Goal: Check status

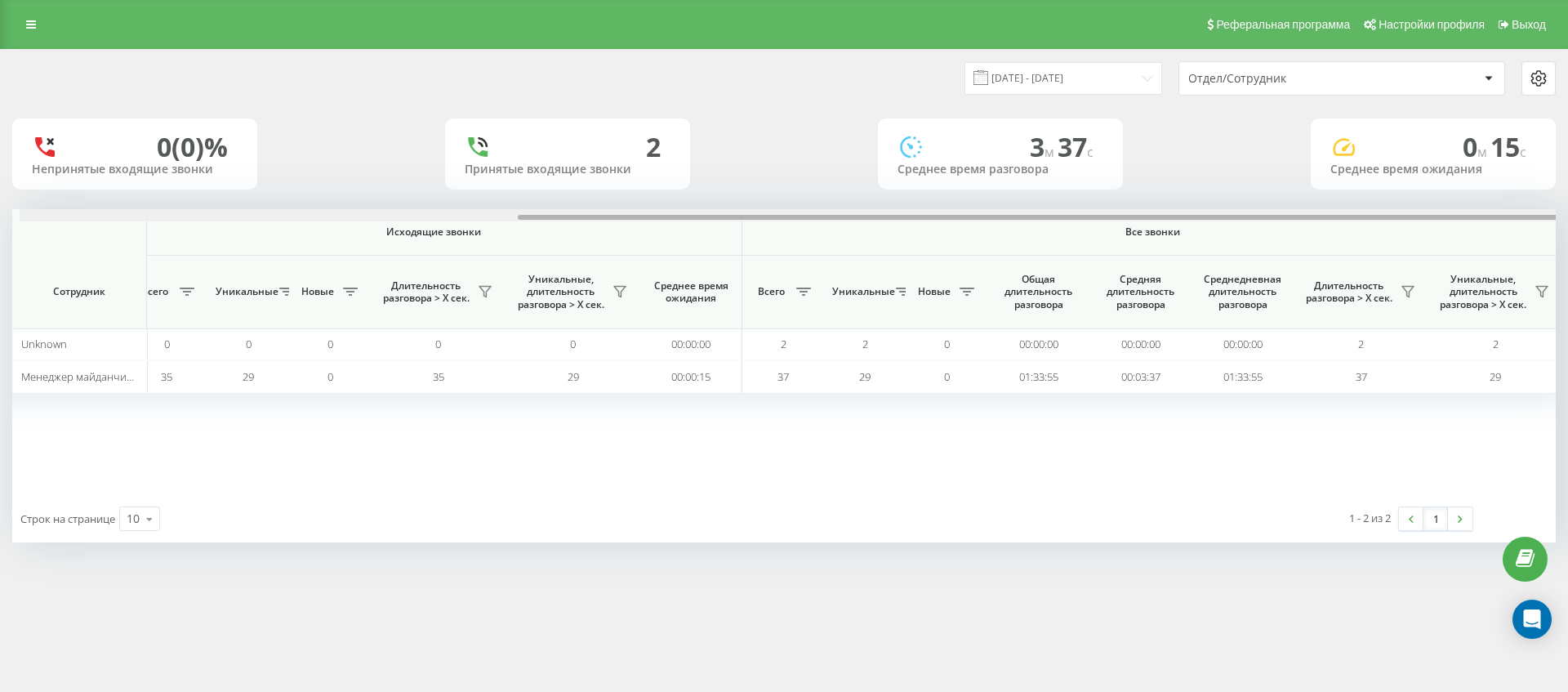
scroll to position [0, 735]
drag, startPoint x: 1295, startPoint y: 224, endPoint x: 1502, endPoint y: 231, distance: 207.1
click at [1502, 231] on div "Входящие звонки Исходящие звонки Все звонки Сотрудник Всего Уникальные Новые Пр…" at bounding box center [783, 352] width 1543 height 286
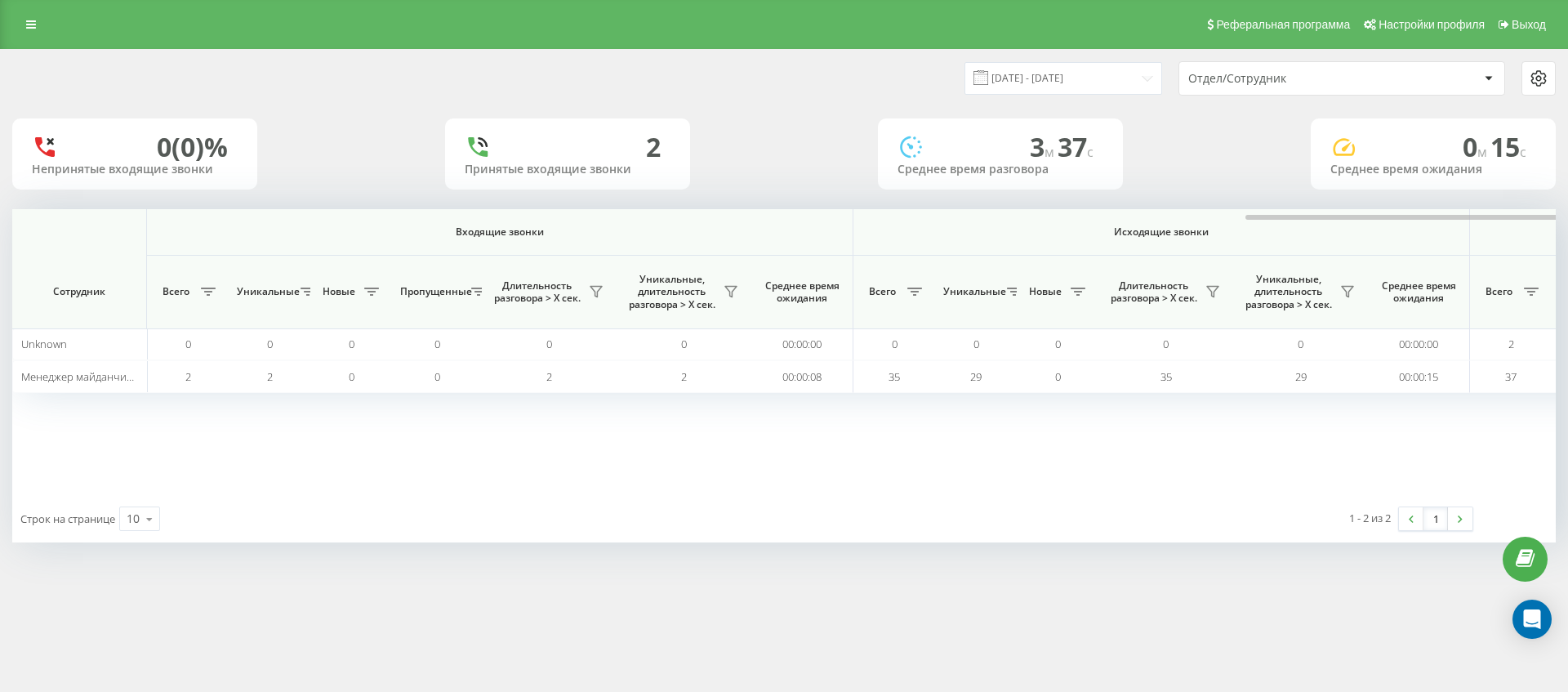
click at [1564, 209] on div "[DATE] - [DATE] Отдел/Сотрудник 0 (0)% Непринятые входящие звонки 2 Принятые вх…" at bounding box center [784, 312] width 1568 height 526
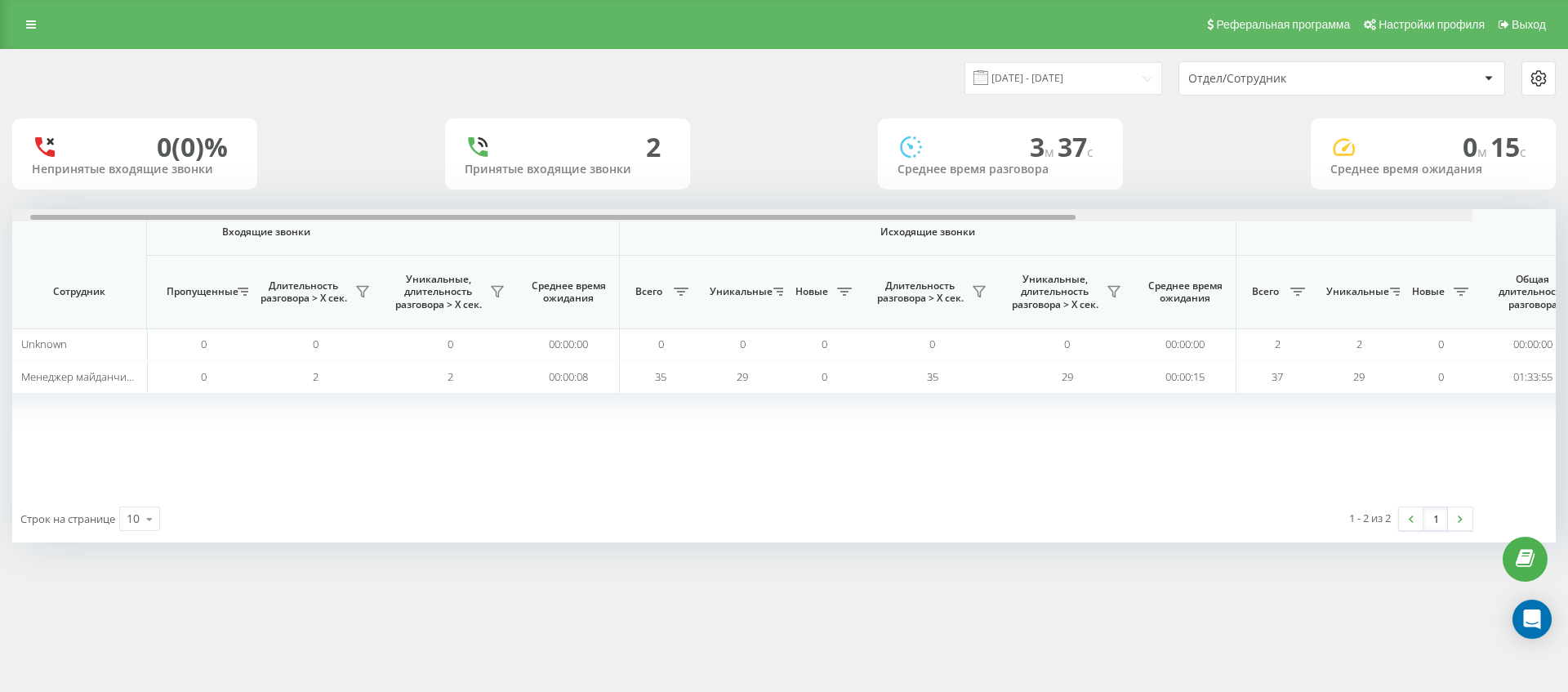
scroll to position [0, 735]
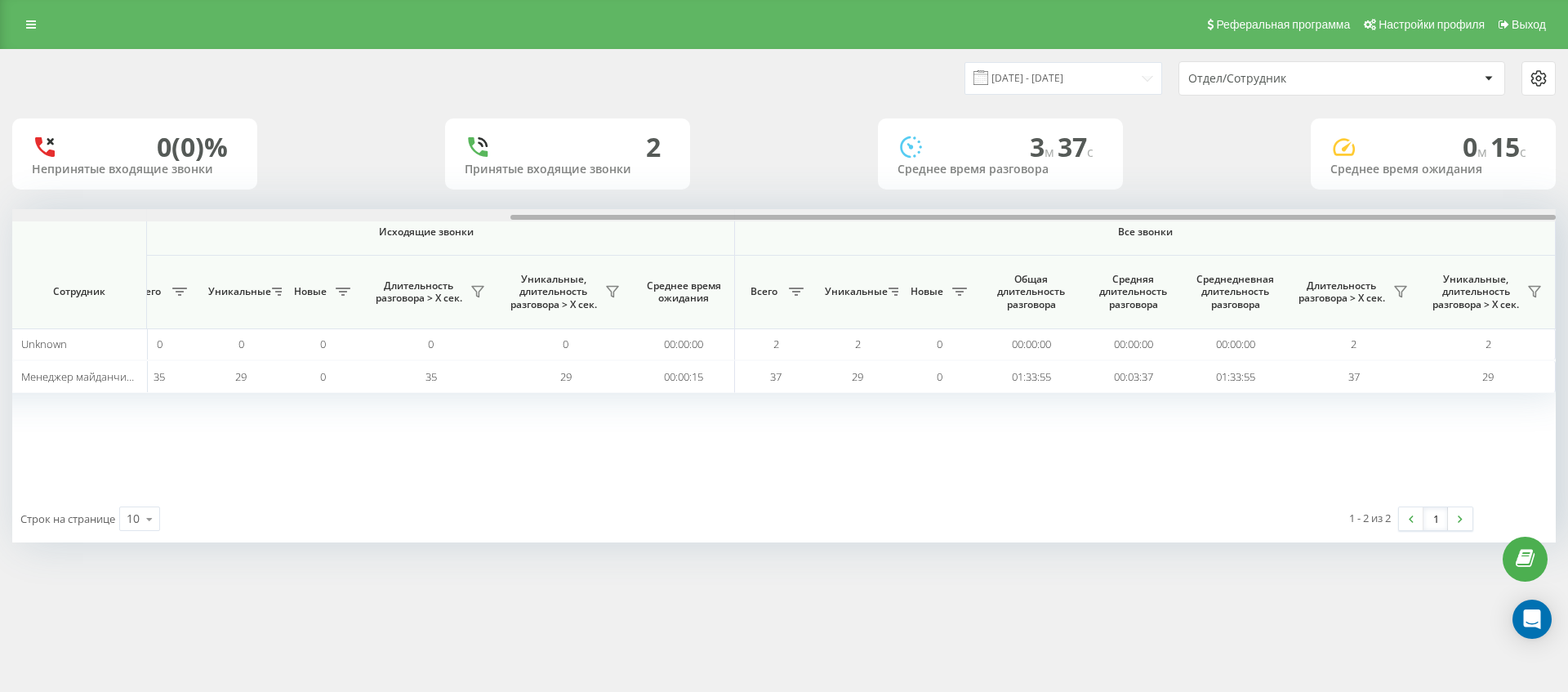
drag, startPoint x: 763, startPoint y: 217, endPoint x: 1399, endPoint y: 259, distance: 637.4
click at [1399, 259] on div "Входящие звонки Исходящие звонки Все звонки Сотрудник Всего Уникальные Новые Пр…" at bounding box center [783, 352] width 1543 height 286
